Goal: Find specific page/section: Find specific page/section

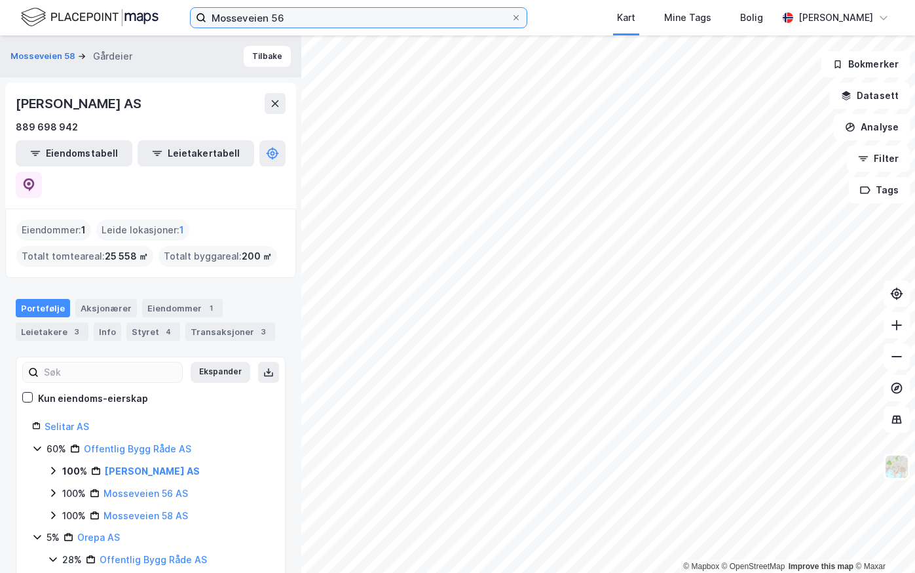
click at [296, 13] on input "Mosseveien 56" at bounding box center [358, 18] width 305 height 20
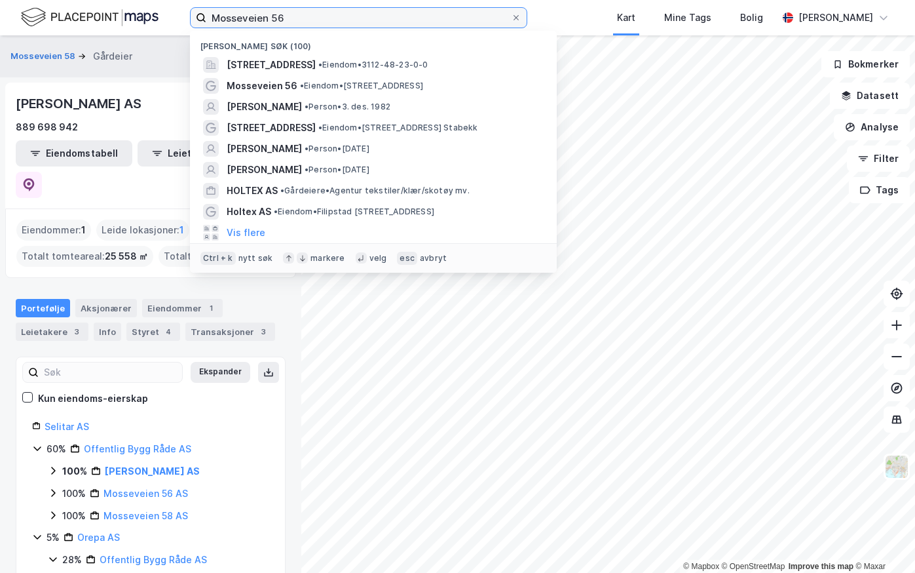
click at [296, 13] on input "Mosseveien 56" at bounding box center [358, 18] width 305 height 20
click at [322, 23] on input "Mosseveien 56" at bounding box center [358, 18] width 305 height 20
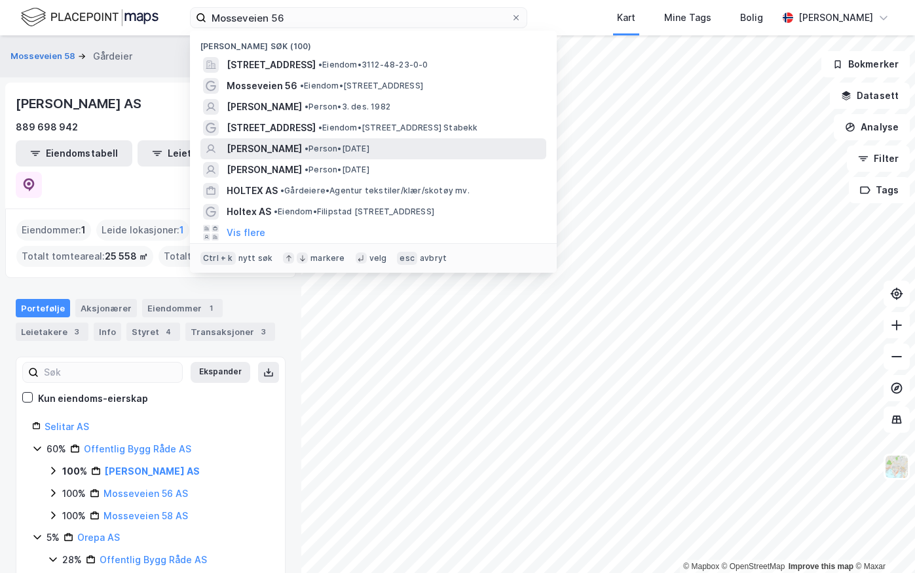
click at [263, 140] on div "[PERSON_NAME] • Person • [DATE]" at bounding box center [373, 148] width 346 height 21
